Goal: Task Accomplishment & Management: Manage account settings

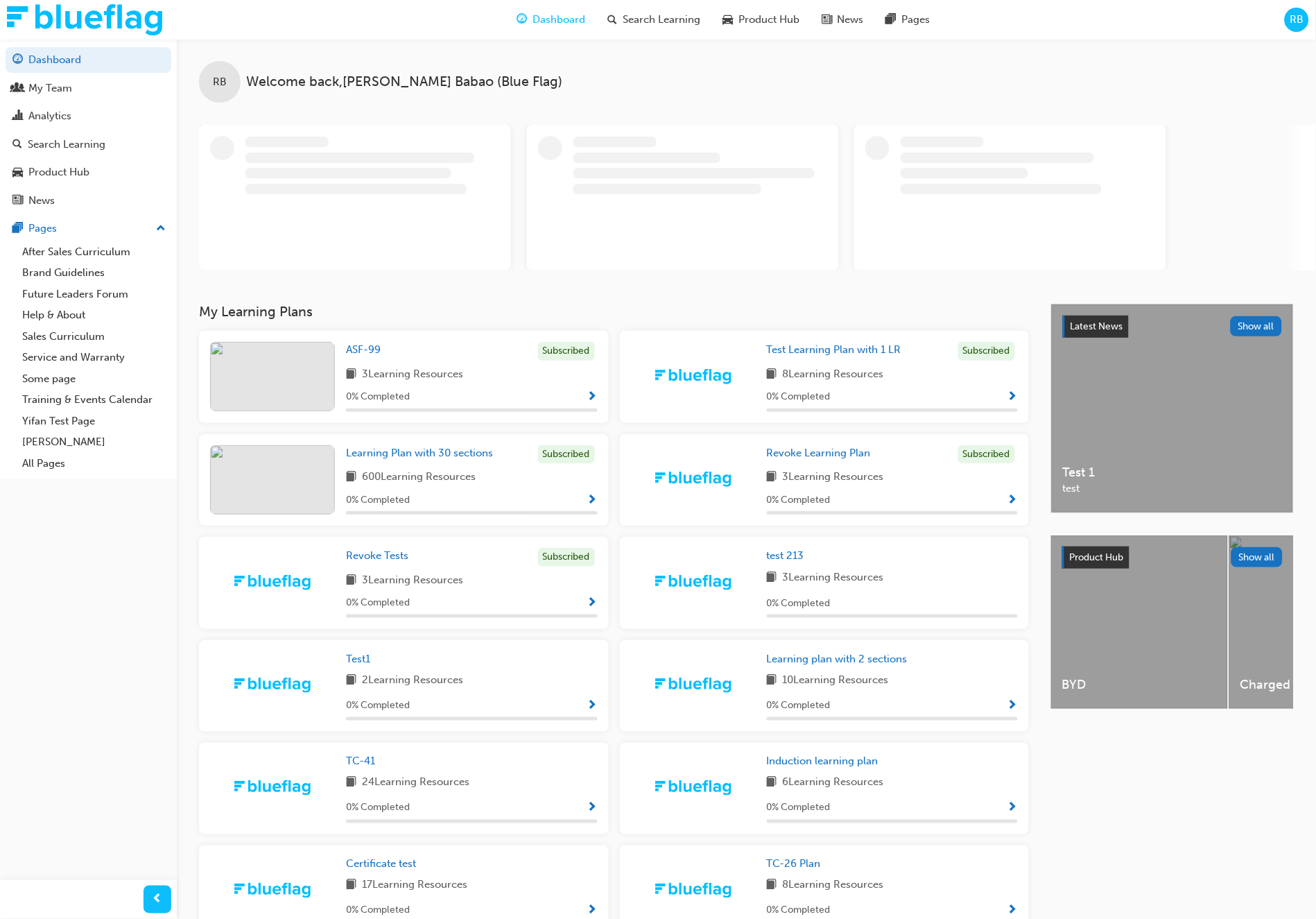
click at [1295, 26] on span "RB" at bounding box center [1297, 19] width 14 height 16
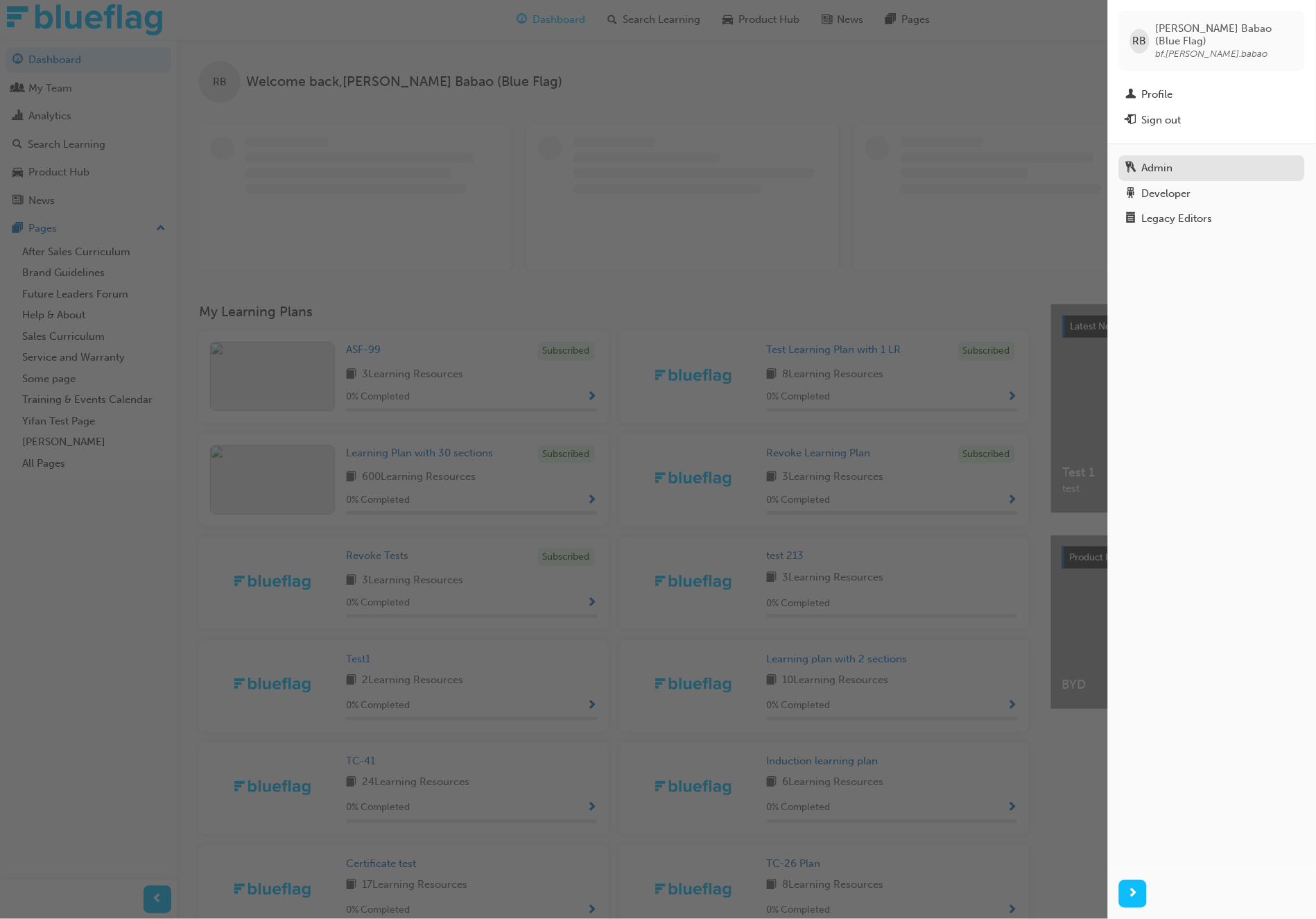
click at [1179, 160] on div "Admin" at bounding box center [1212, 168] width 172 height 17
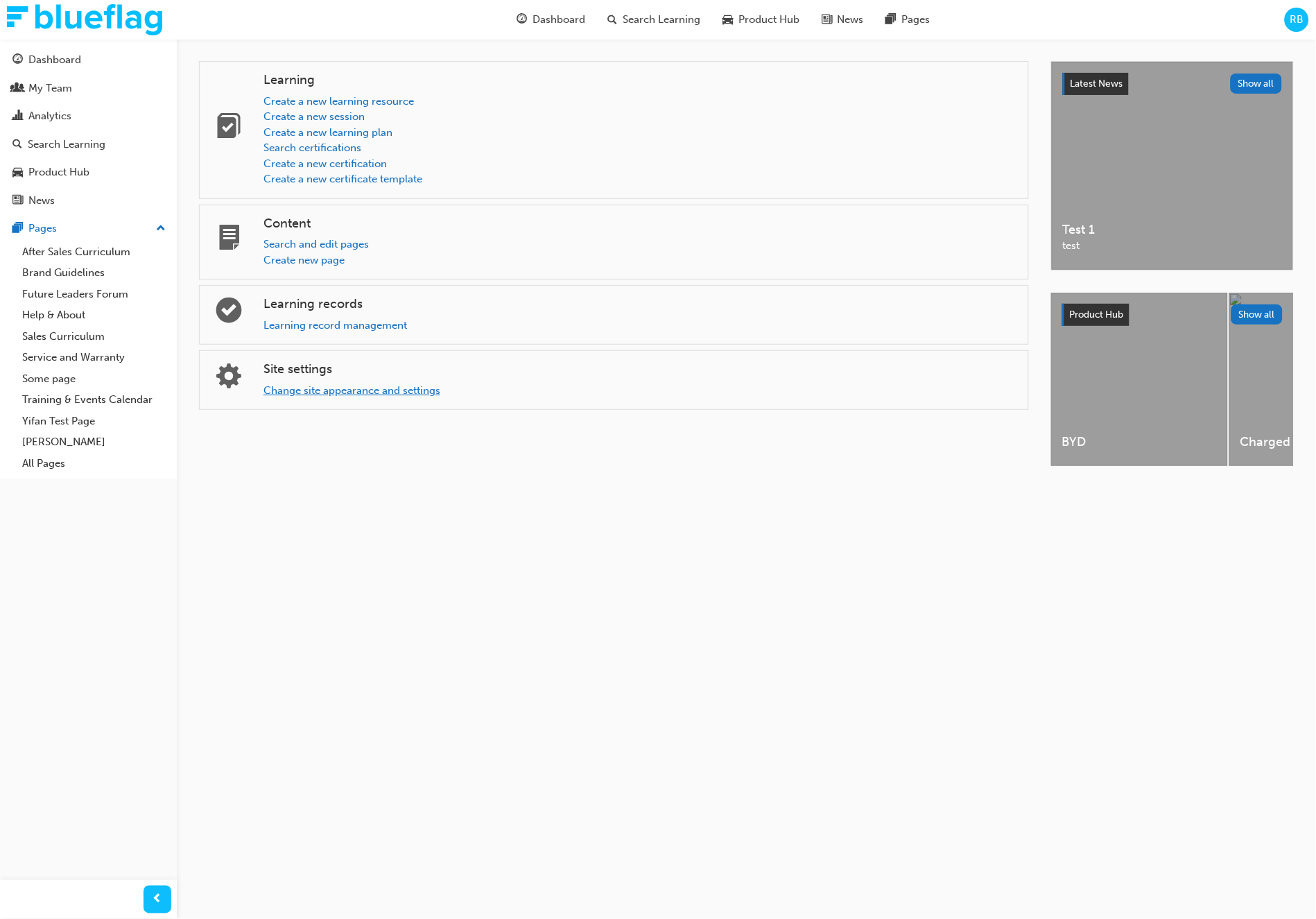
click at [311, 388] on link "Change site appearance and settings" at bounding box center [352, 390] width 177 height 12
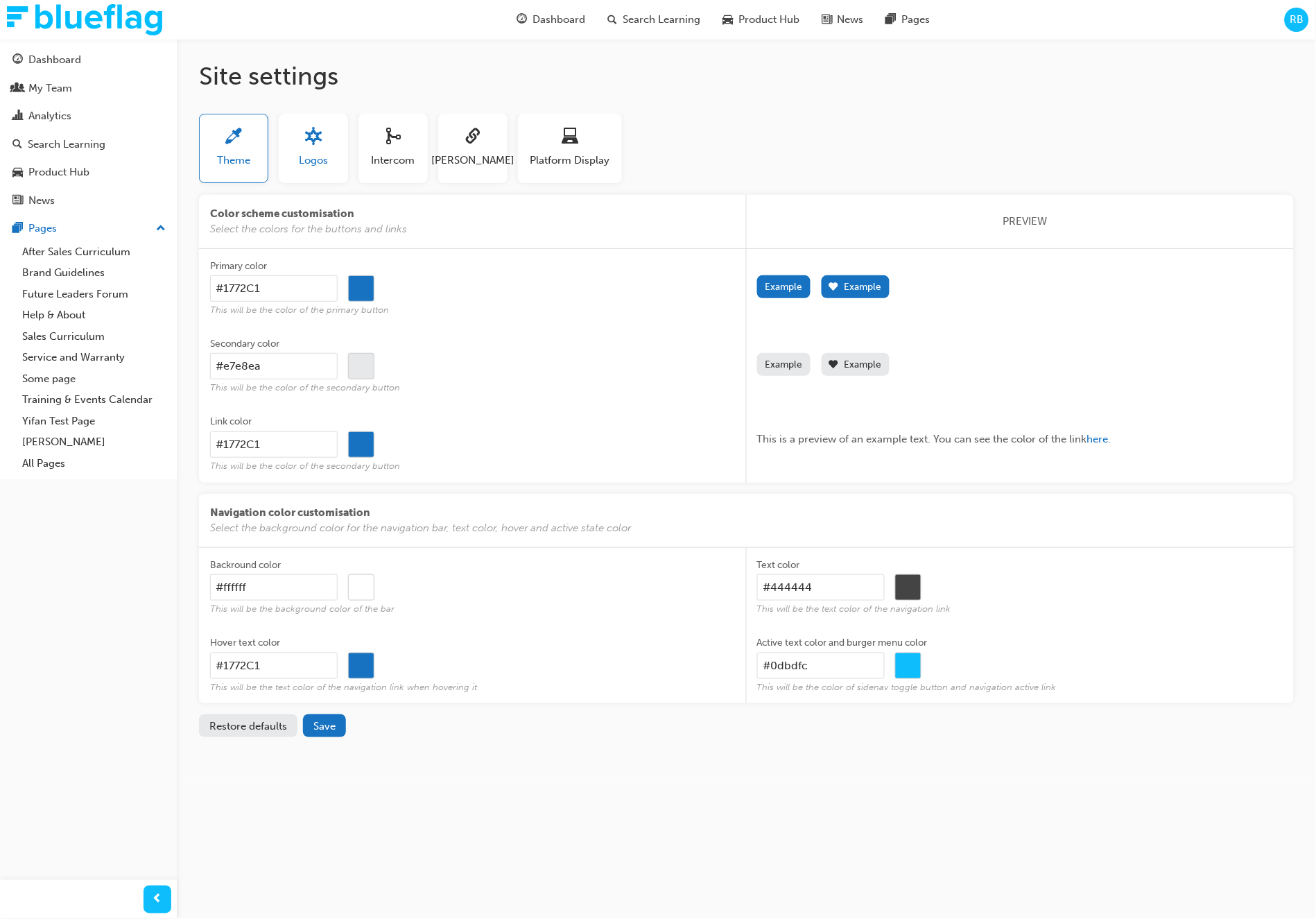
click at [347, 161] on button "Logos" at bounding box center [313, 149] width 69 height 69
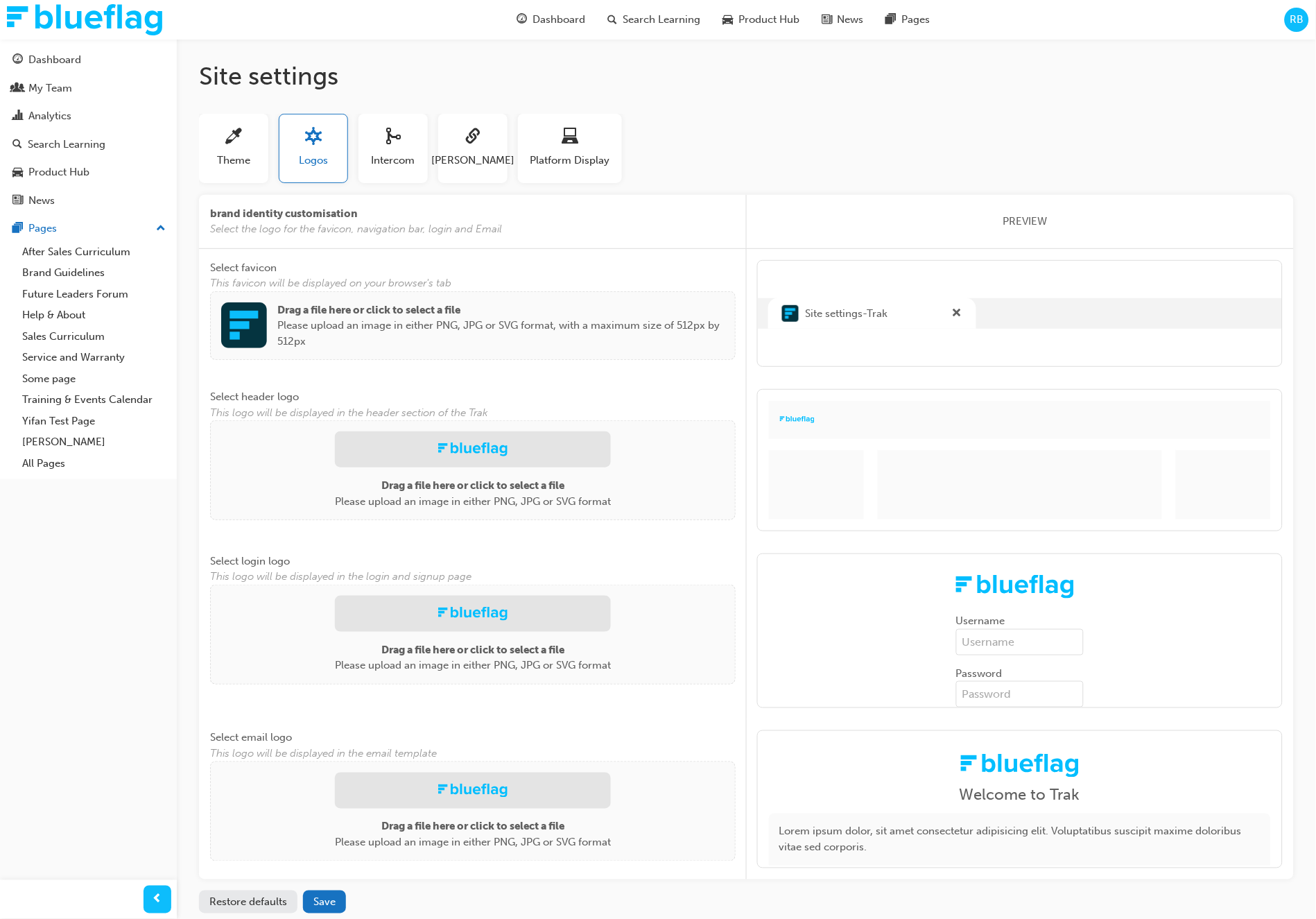
click at [1223, 585] on div "Username Password" at bounding box center [1020, 631] width 525 height 155
click at [325, 316] on p "Drag a file here or click to select a file" at bounding box center [501, 310] width 448 height 16
drag, startPoint x: 91, startPoint y: 569, endPoint x: 1, endPoint y: 502, distance: 112.2
click at [90, 569] on div "Dashboard My Team Analytics Search Learning Product Hub News Pages Pages After …" at bounding box center [88, 442] width 177 height 884
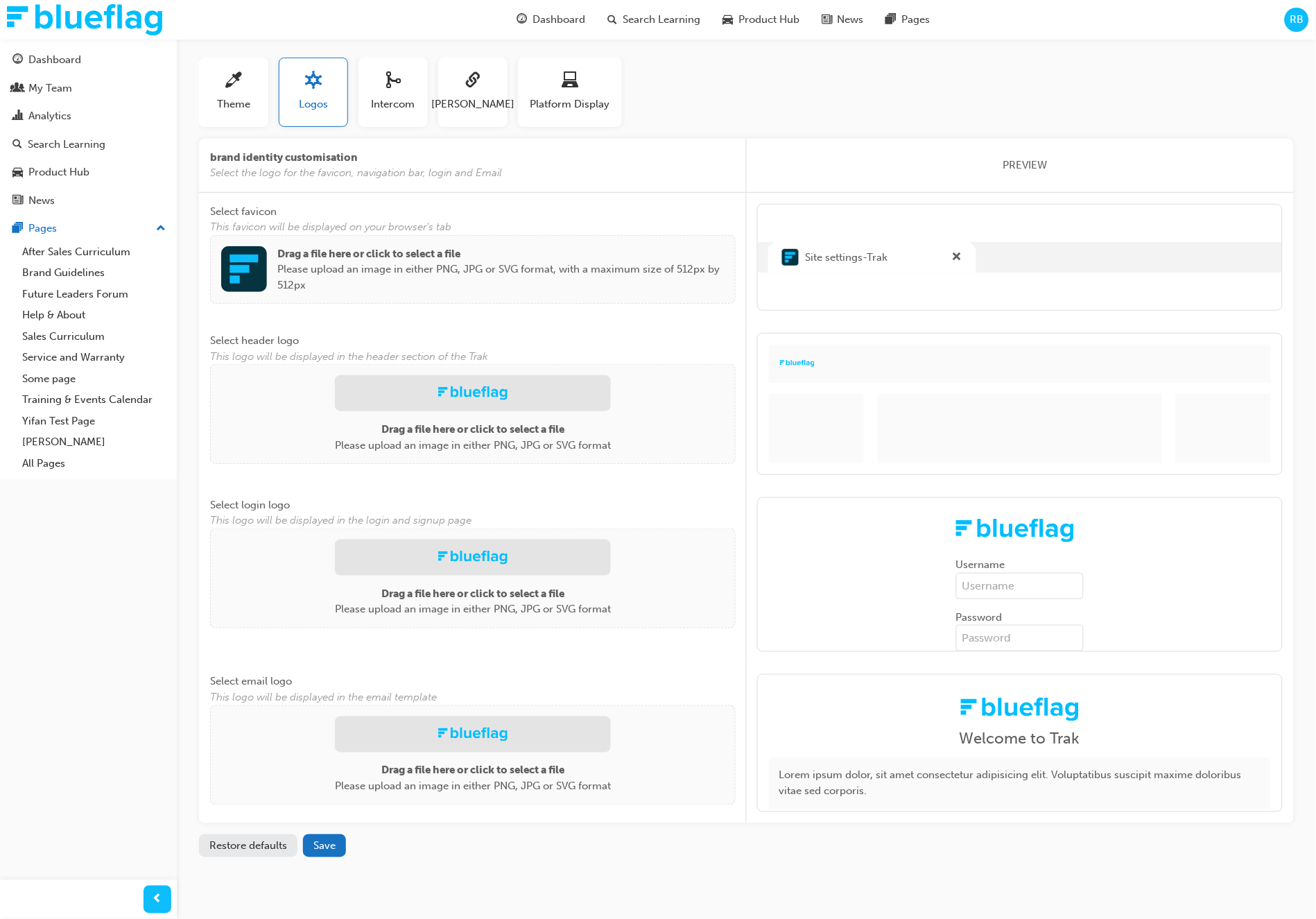
scroll to position [59, 0]
click at [544, 280] on p "Please upload an image in either PNG, JPG or SVG format, with a maximum size of…" at bounding box center [501, 274] width 448 height 31
click at [625, 271] on p "Please upload an image in either PNG, JPG or SVG format, with a maximum size of…" at bounding box center [501, 274] width 448 height 31
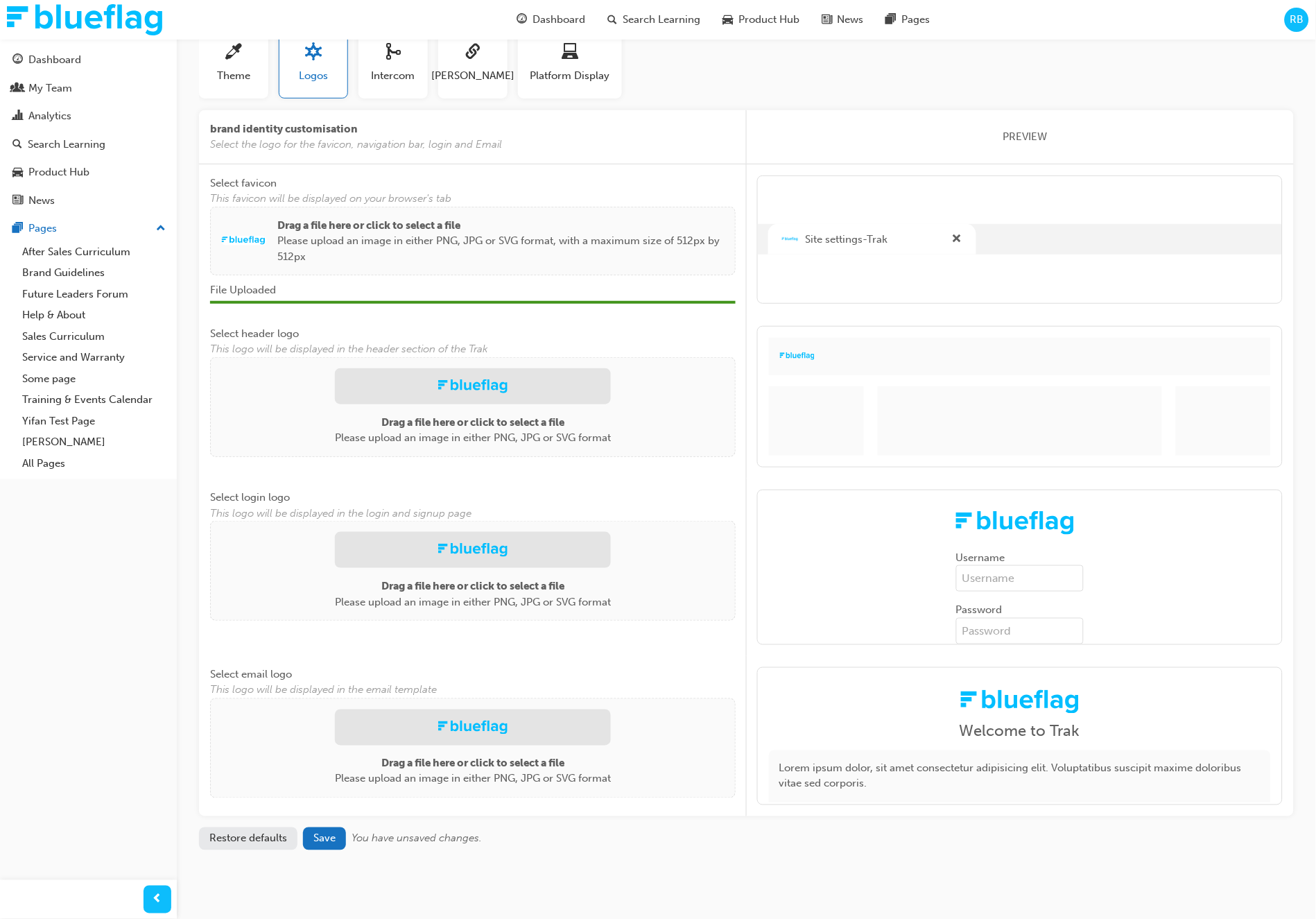
scroll to position [95, 0]
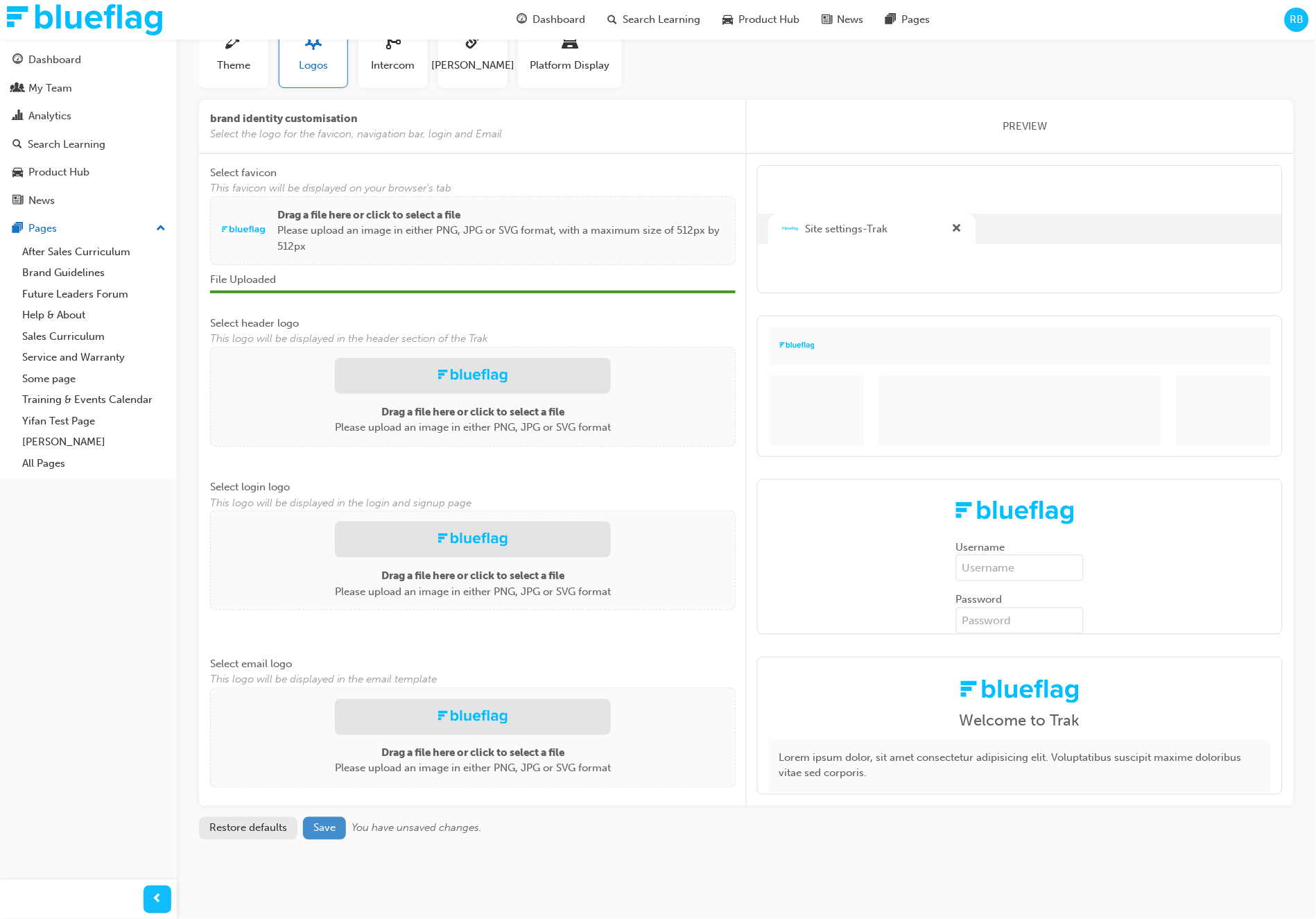
click at [326, 831] on span "Save" at bounding box center [324, 828] width 22 height 12
click at [328, 824] on span "Save" at bounding box center [324, 828] width 22 height 12
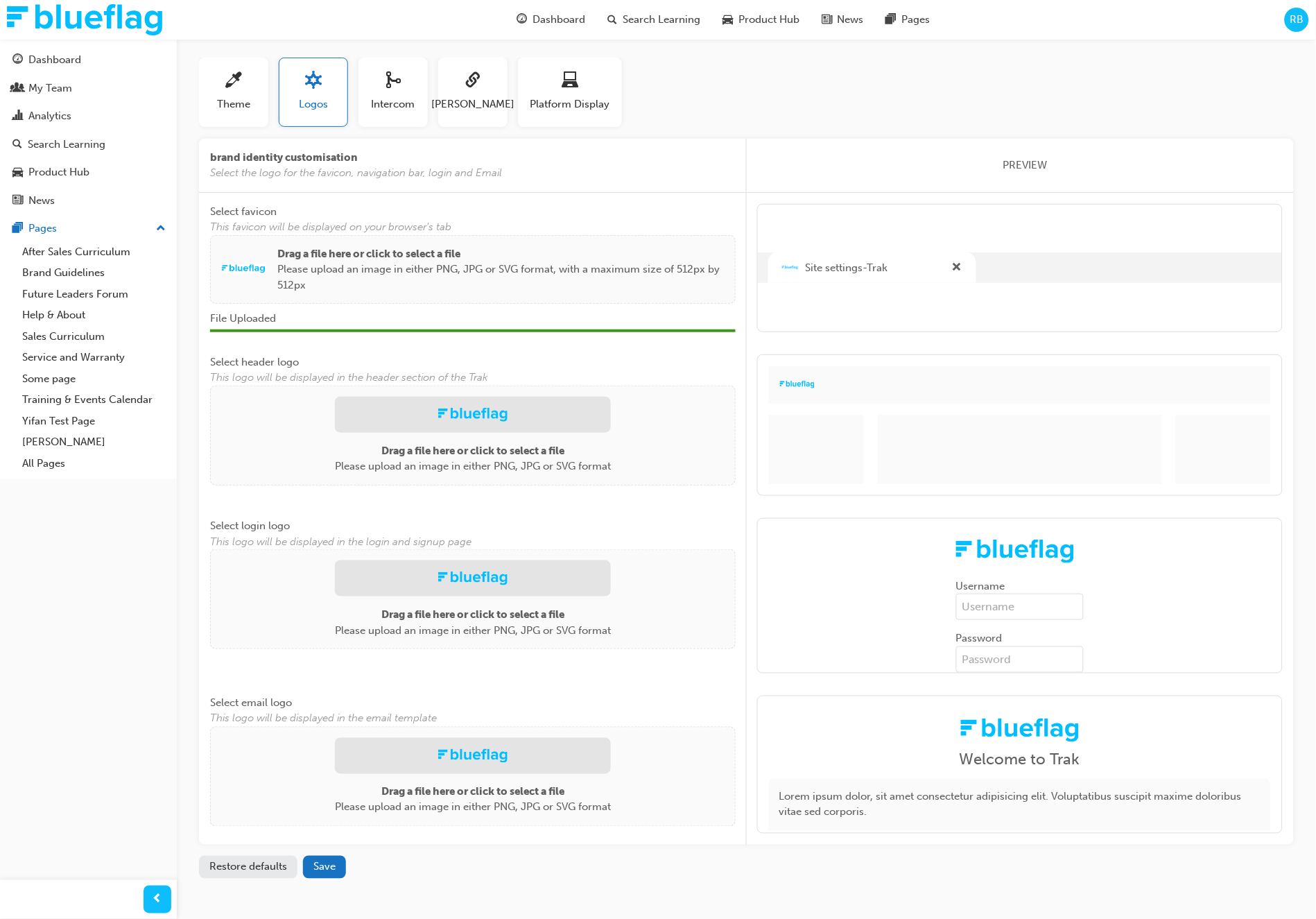
scroll to position [63, 0]
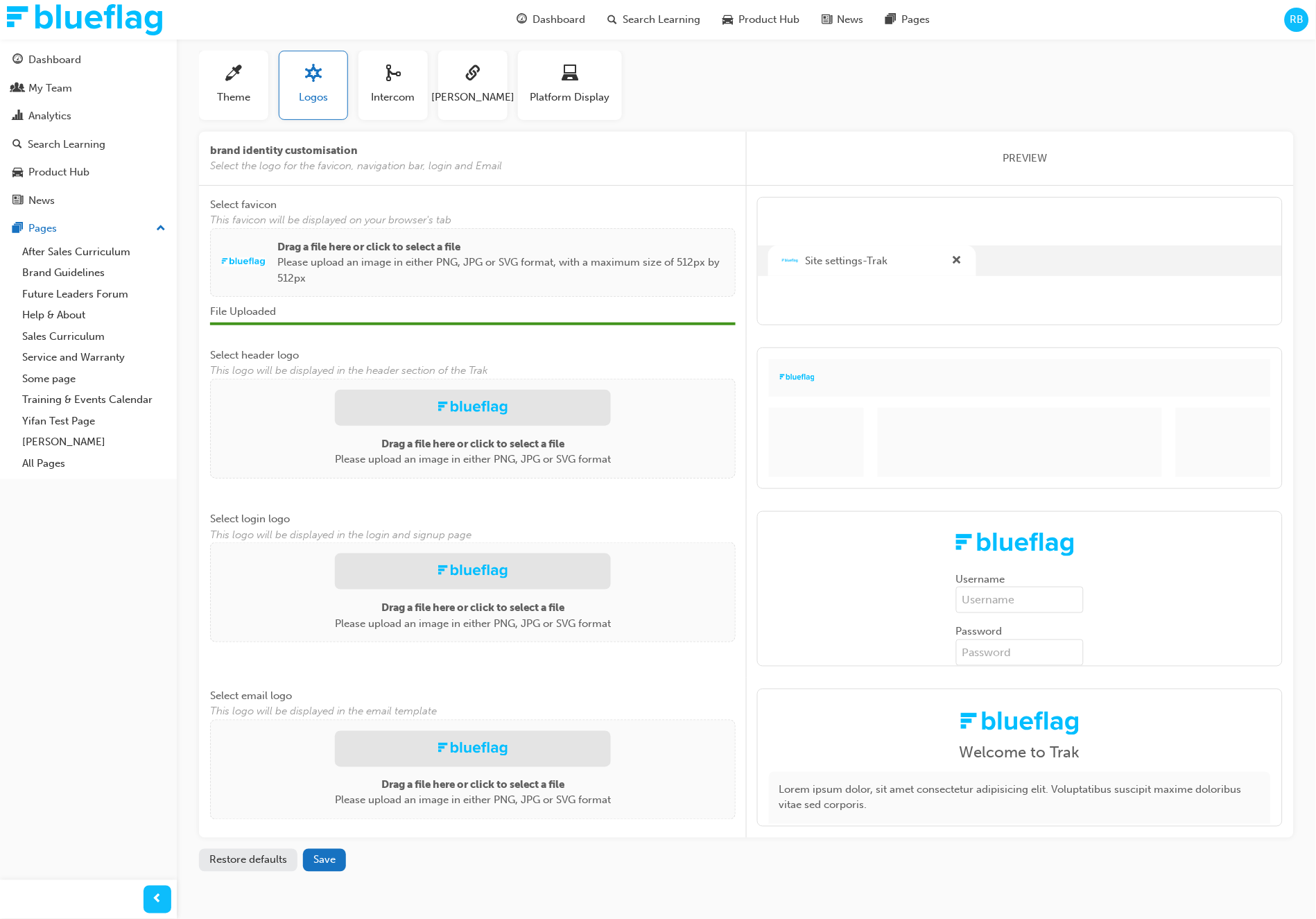
click at [499, 281] on p "Please upload an image in either PNG, JPG or SVG format, with a maximum size of…" at bounding box center [501, 270] width 448 height 31
click at [266, 860] on button "Restore defaults" at bounding box center [248, 861] width 98 height 23
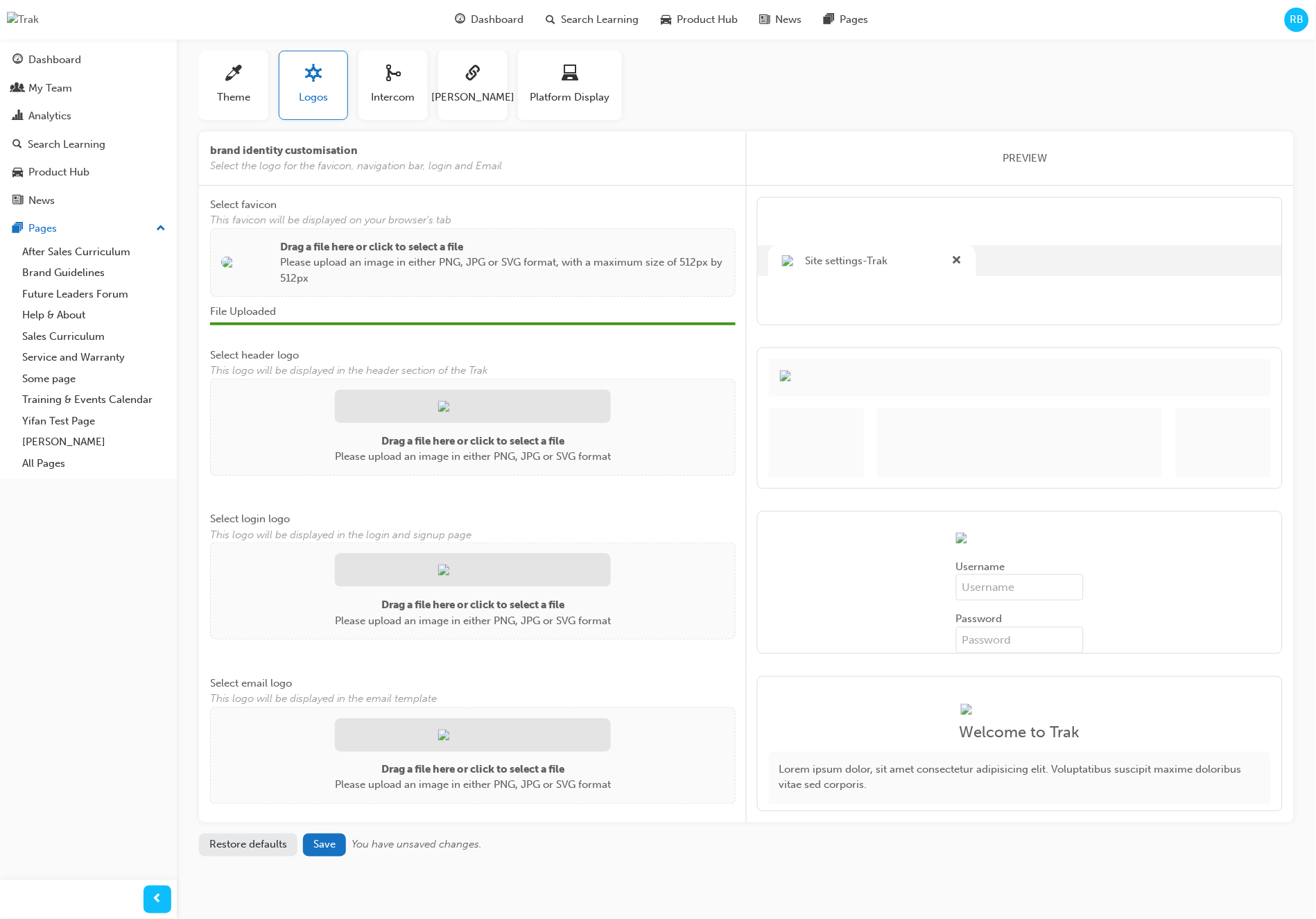
click at [411, 288] on div "Drag a file here or click to select a file Please upload an image in either PNG…" at bounding box center [473, 263] width 525 height 69
click at [330, 850] on span "Save" at bounding box center [324, 844] width 22 height 12
click at [253, 105] on button "Theme" at bounding box center [234, 85] width 69 height 69
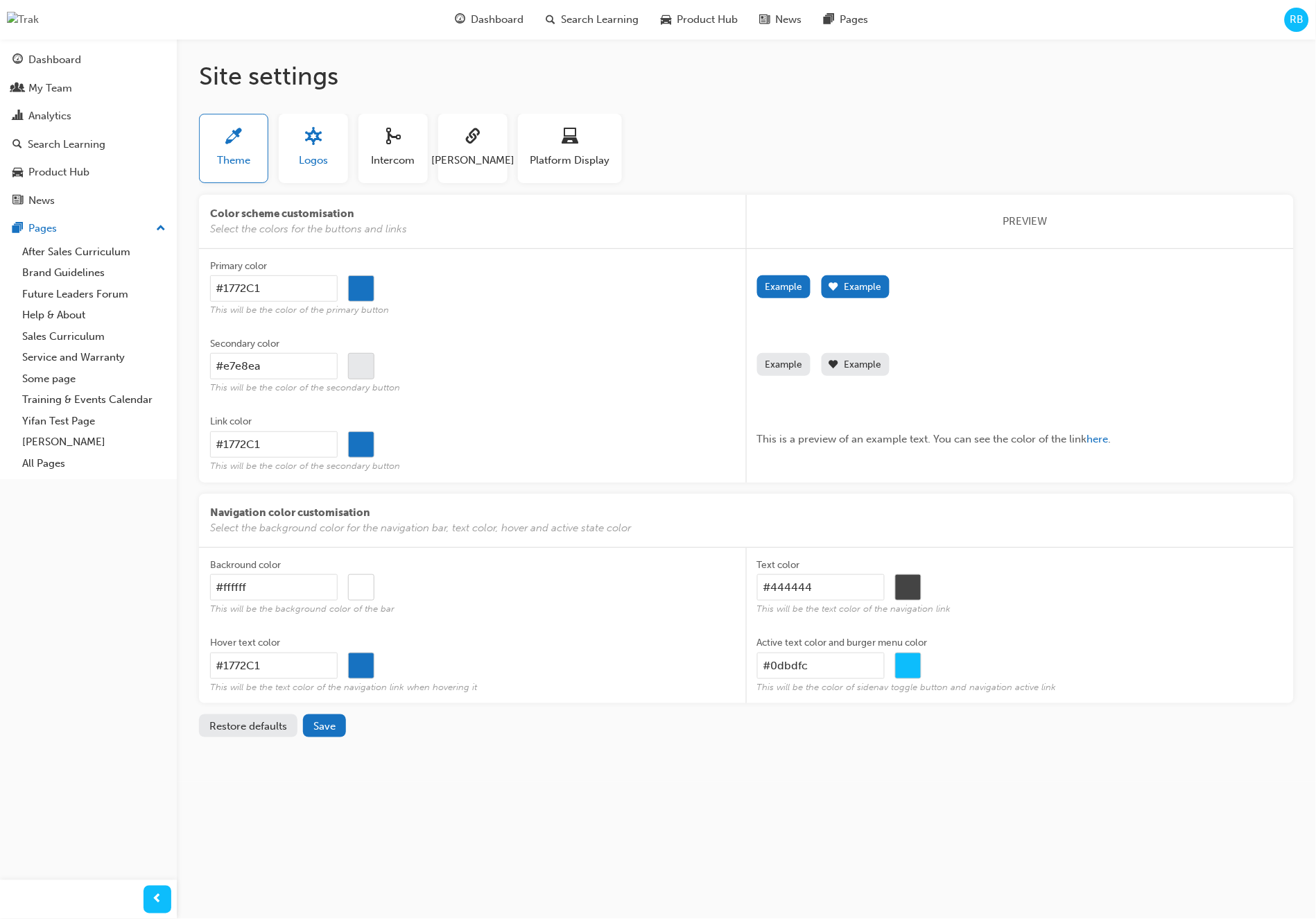
click at [316, 150] on div "button" at bounding box center [313, 139] width 29 height 21
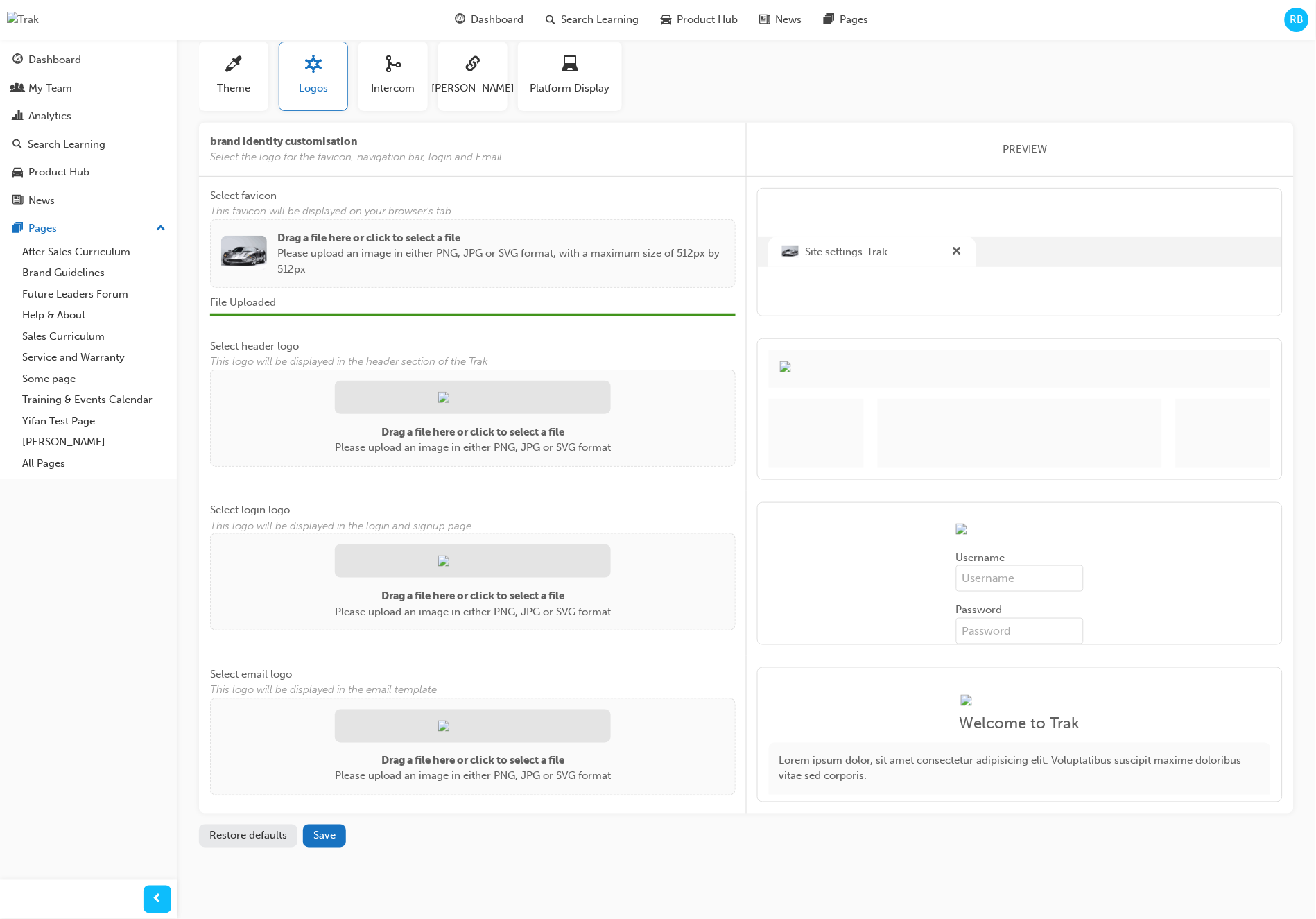
scroll to position [75, 0]
drag, startPoint x: 285, startPoint y: 831, endPoint x: 297, endPoint y: 829, distance: 12.2
click at [286, 830] on button "Restore defaults" at bounding box center [248, 834] width 98 height 23
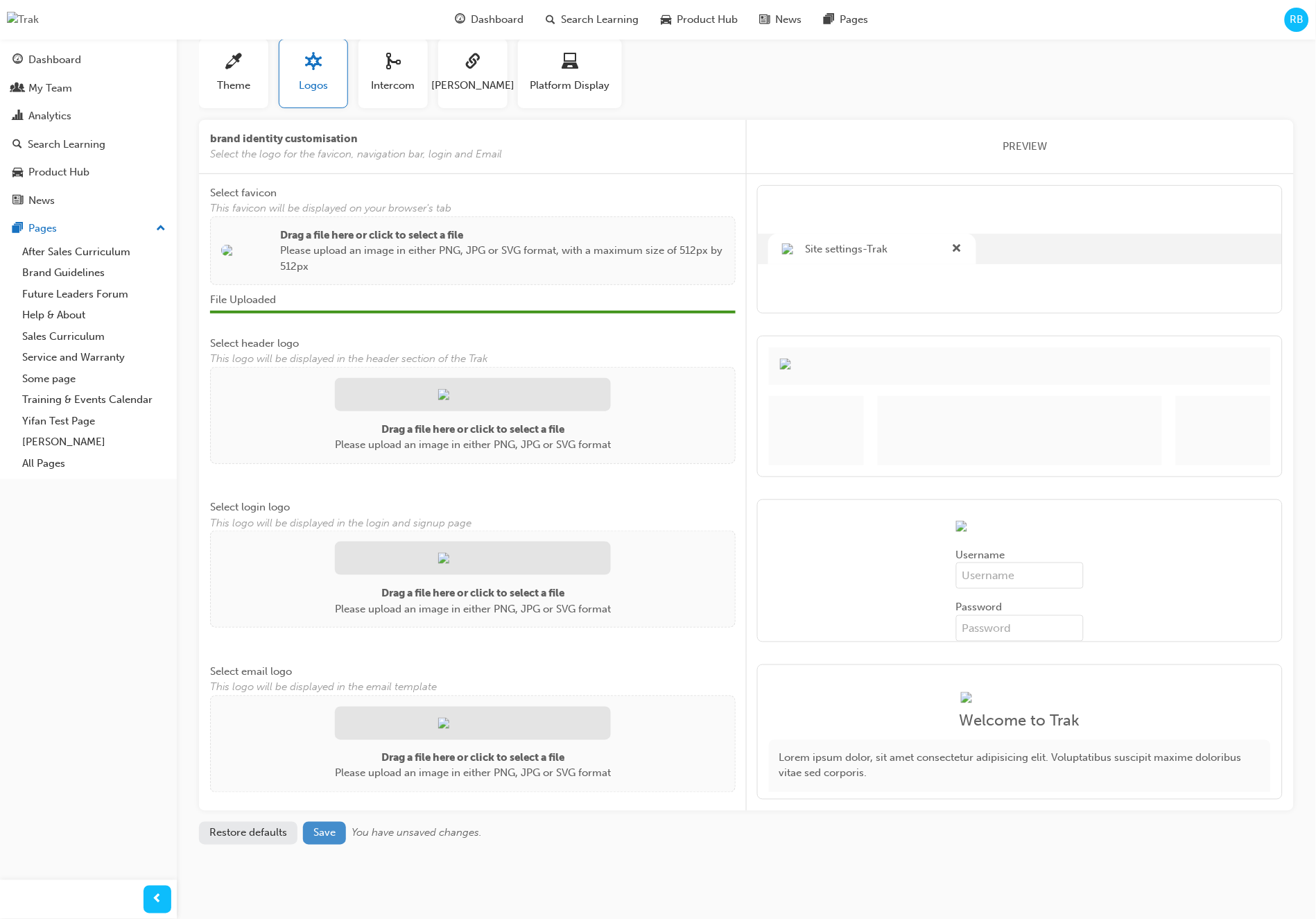
click at [331, 835] on span "Save" at bounding box center [324, 833] width 22 height 12
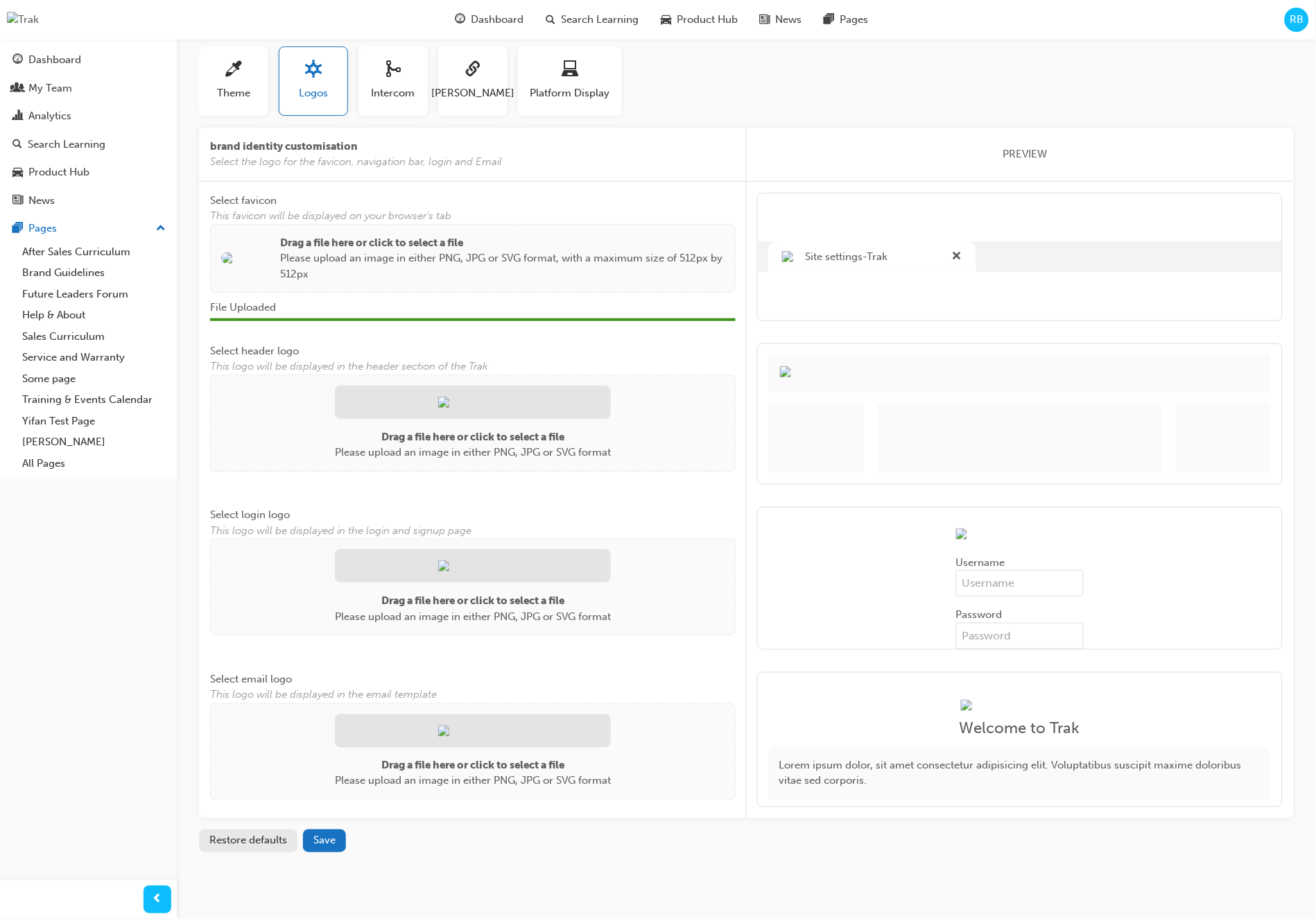
scroll to position [80, 0]
